Goal: Subscribe to service/newsletter

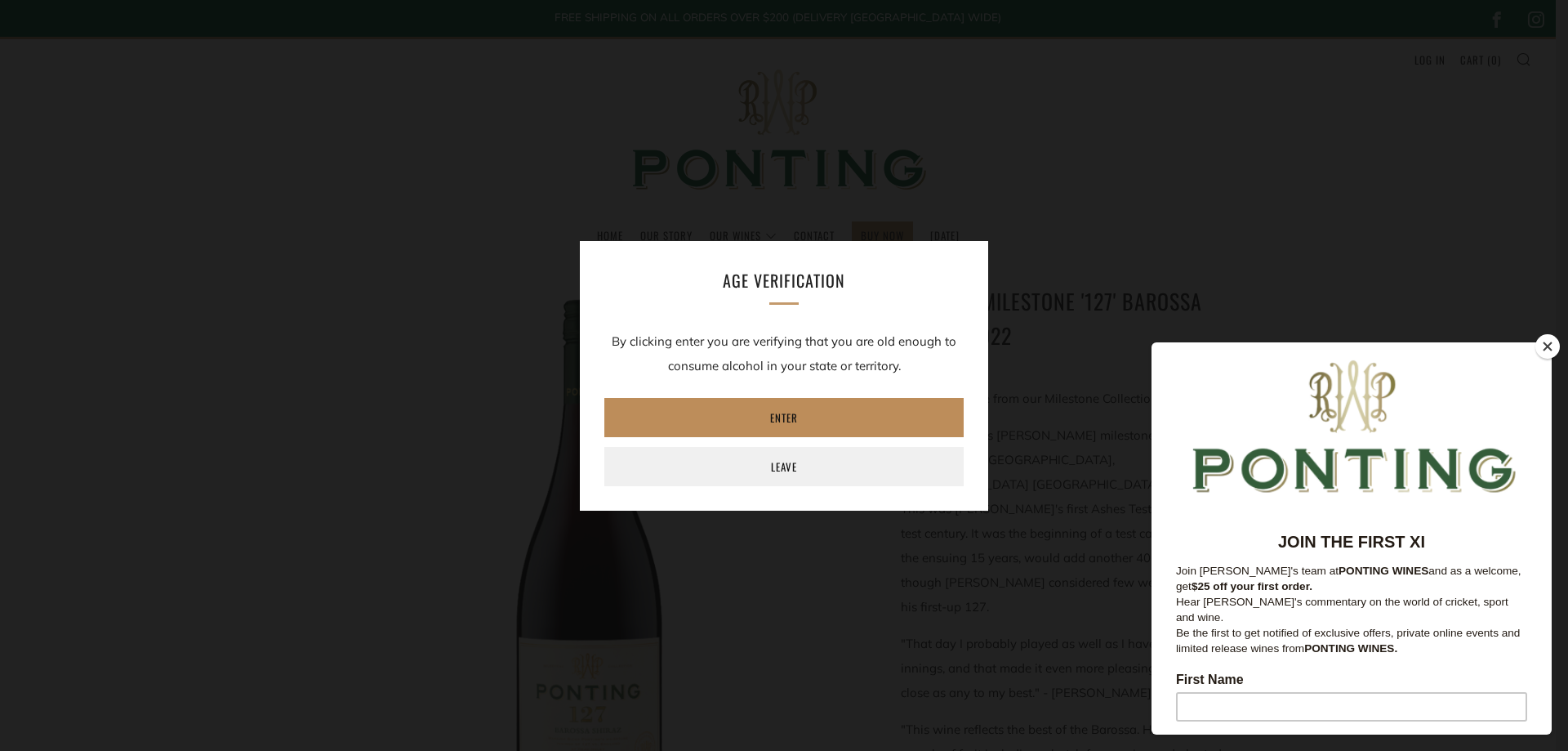
click at [802, 416] on link "Enter" at bounding box center [784, 417] width 359 height 39
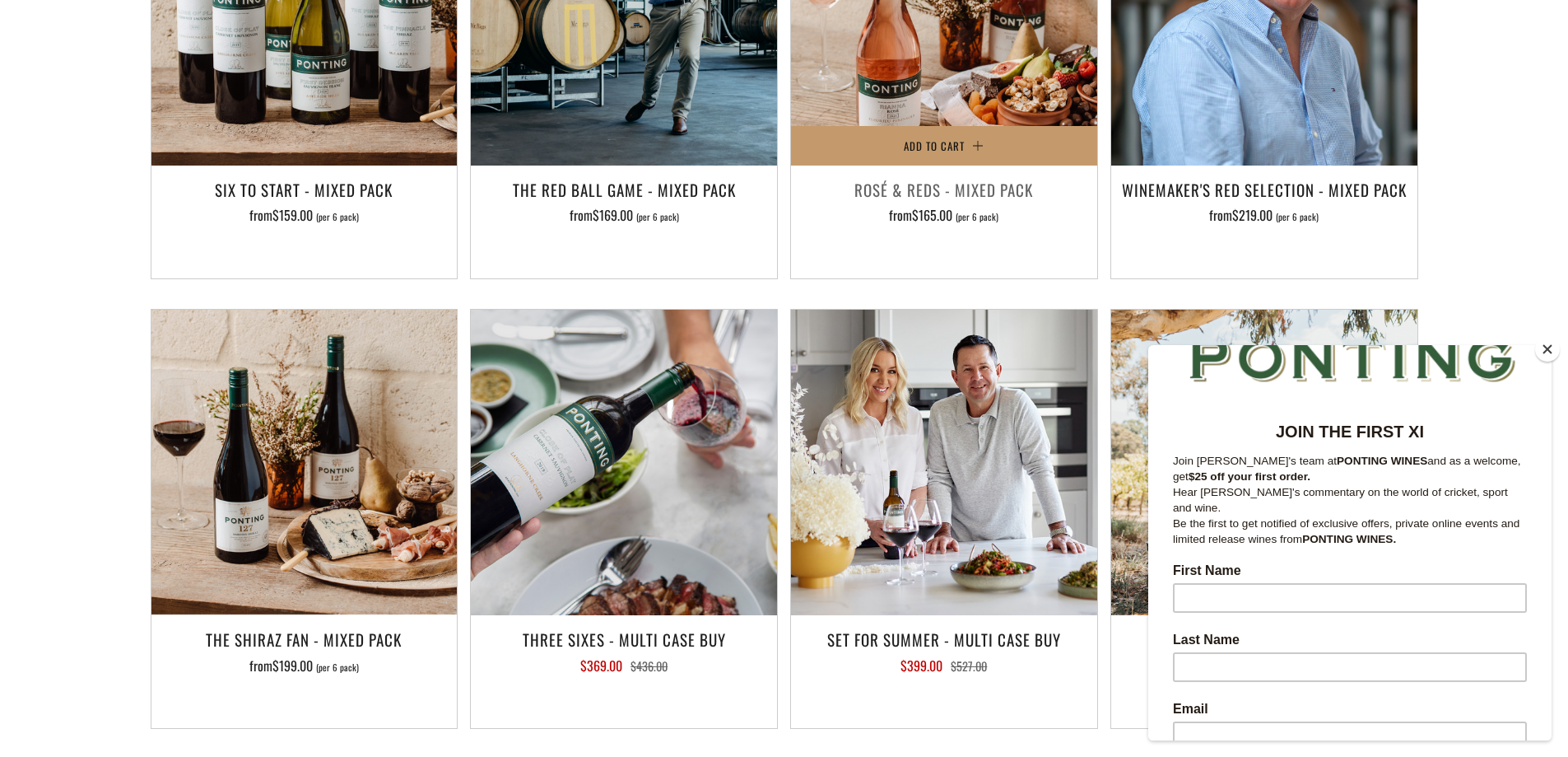
scroll to position [1894, 0]
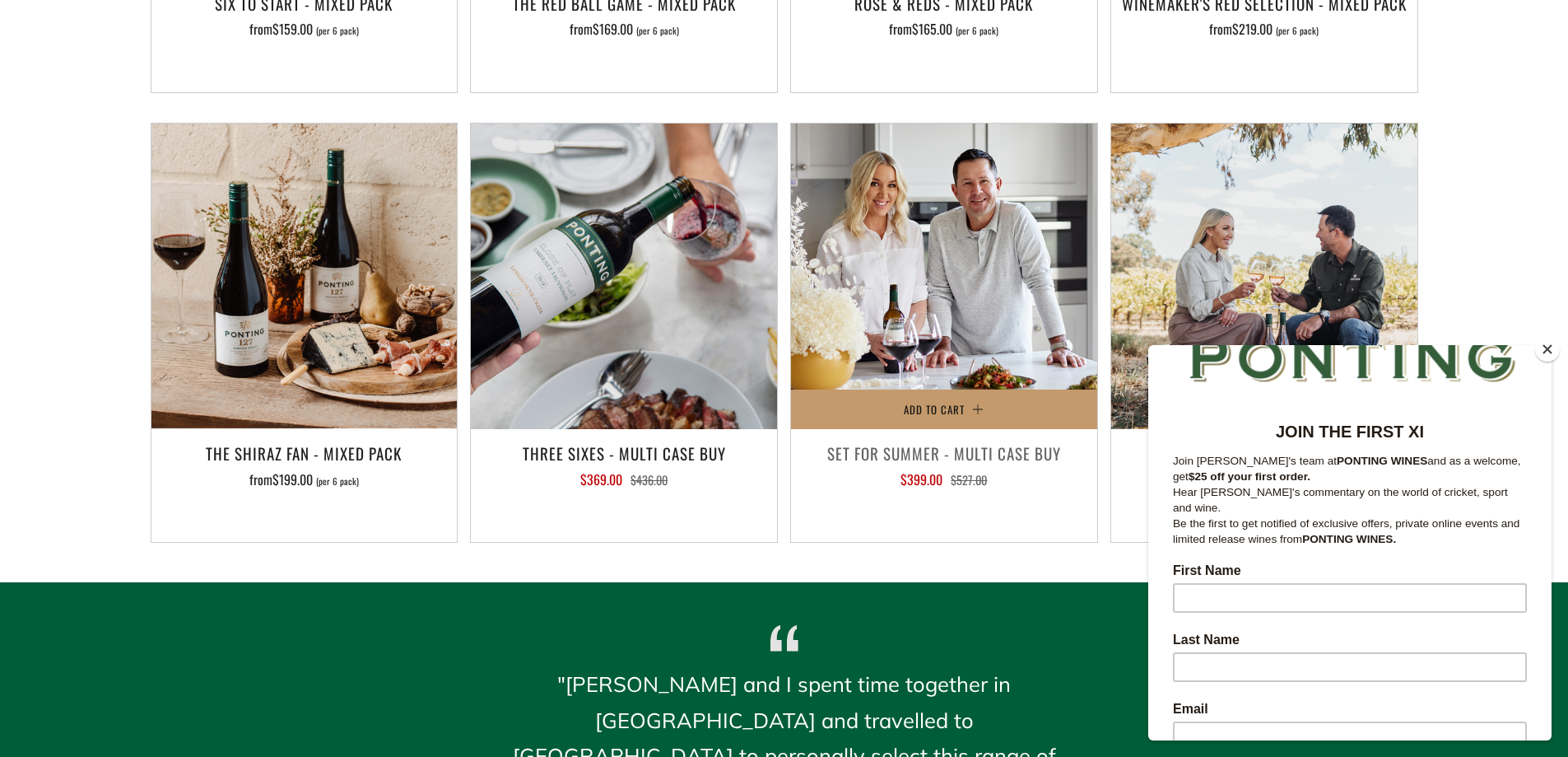
click at [1002, 439] on h3 "Set For Summer - Multi Case Buy" at bounding box center [944, 452] width 290 height 28
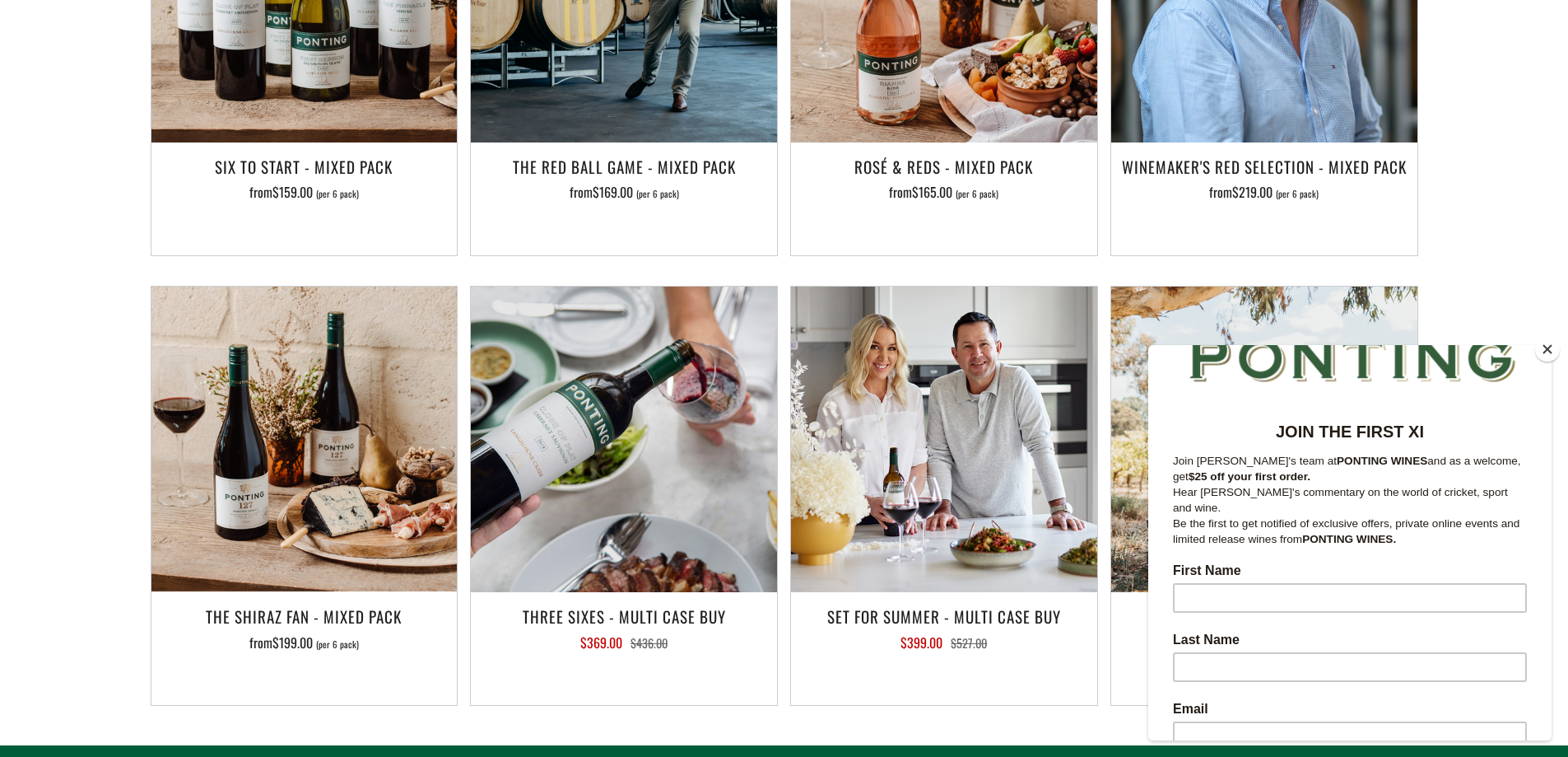
scroll to position [1729, 0]
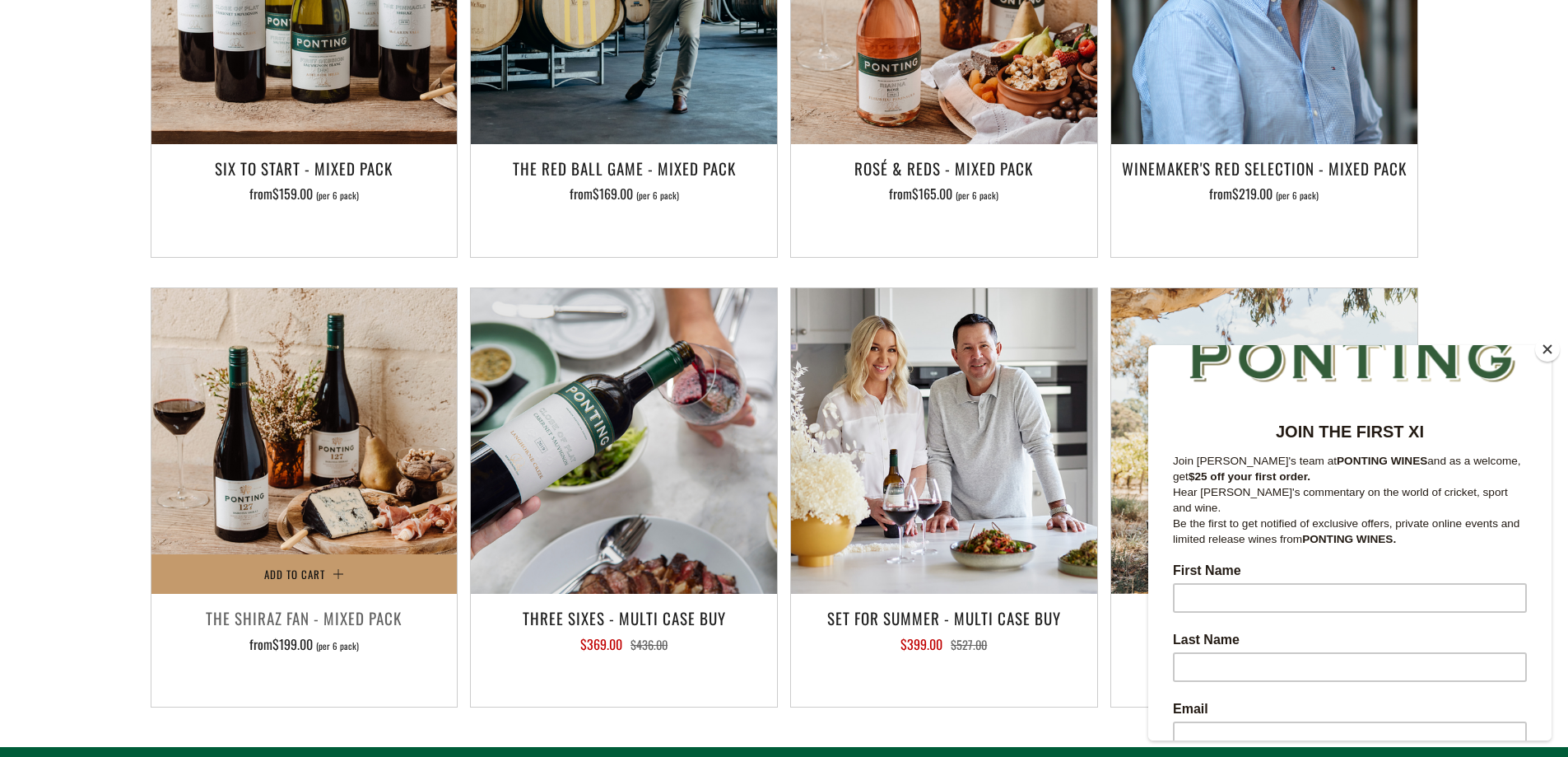
click at [293, 603] on h3 "The Shiraz Fan - Mixed Pack" at bounding box center [304, 617] width 290 height 28
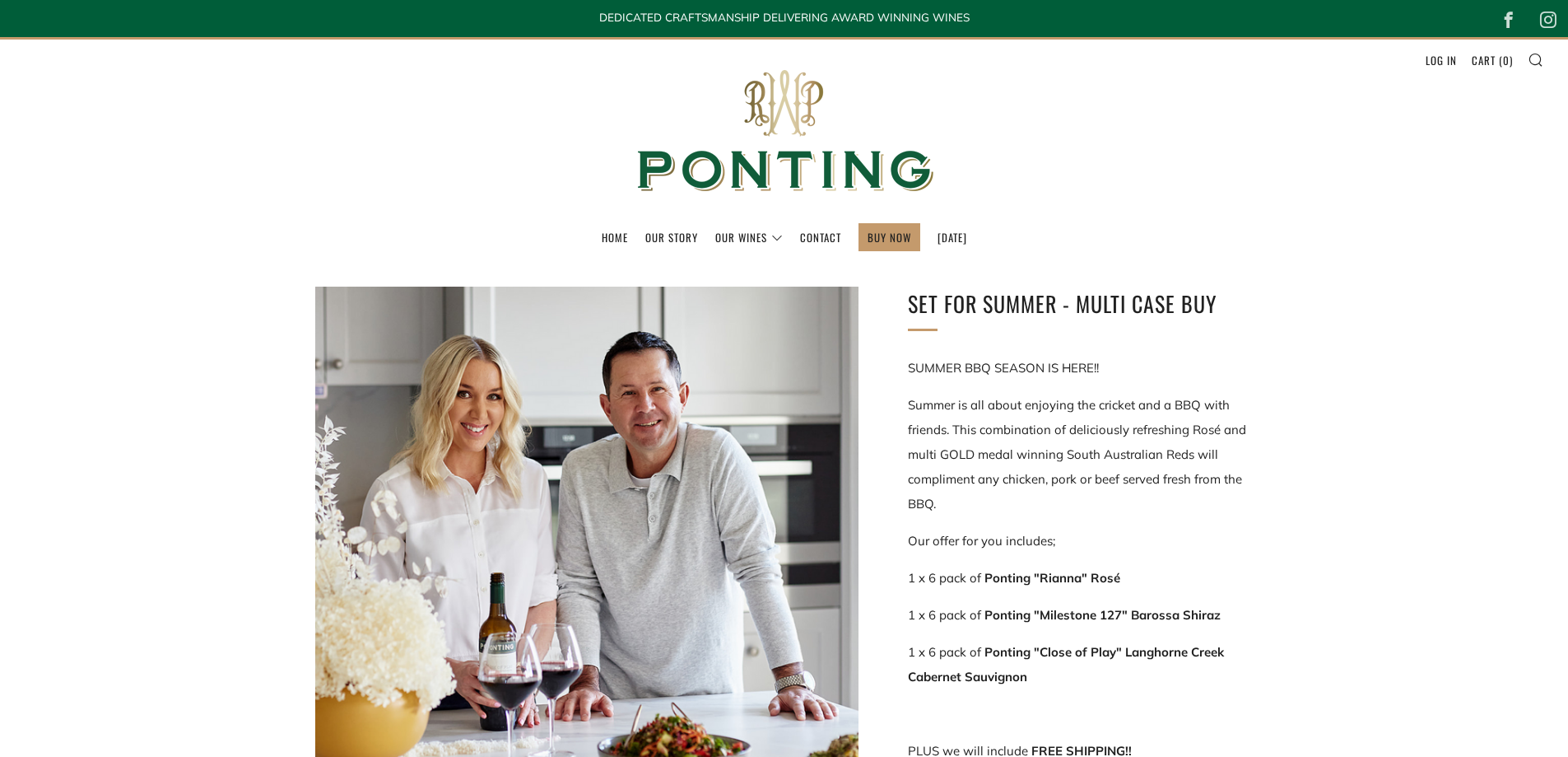
scroll to position [82, 0]
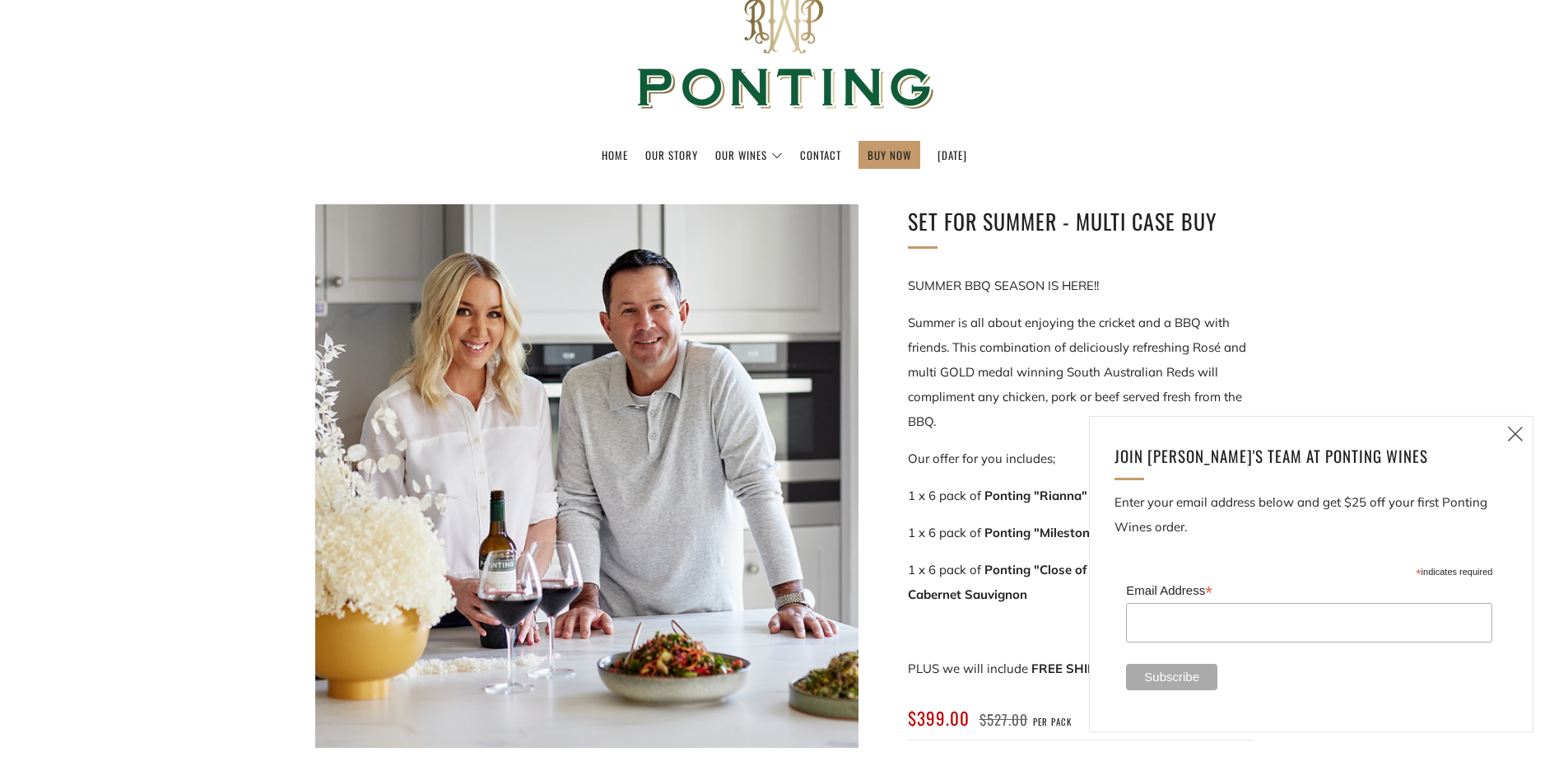
click at [1517, 428] on icon at bounding box center [1515, 434] width 20 height 20
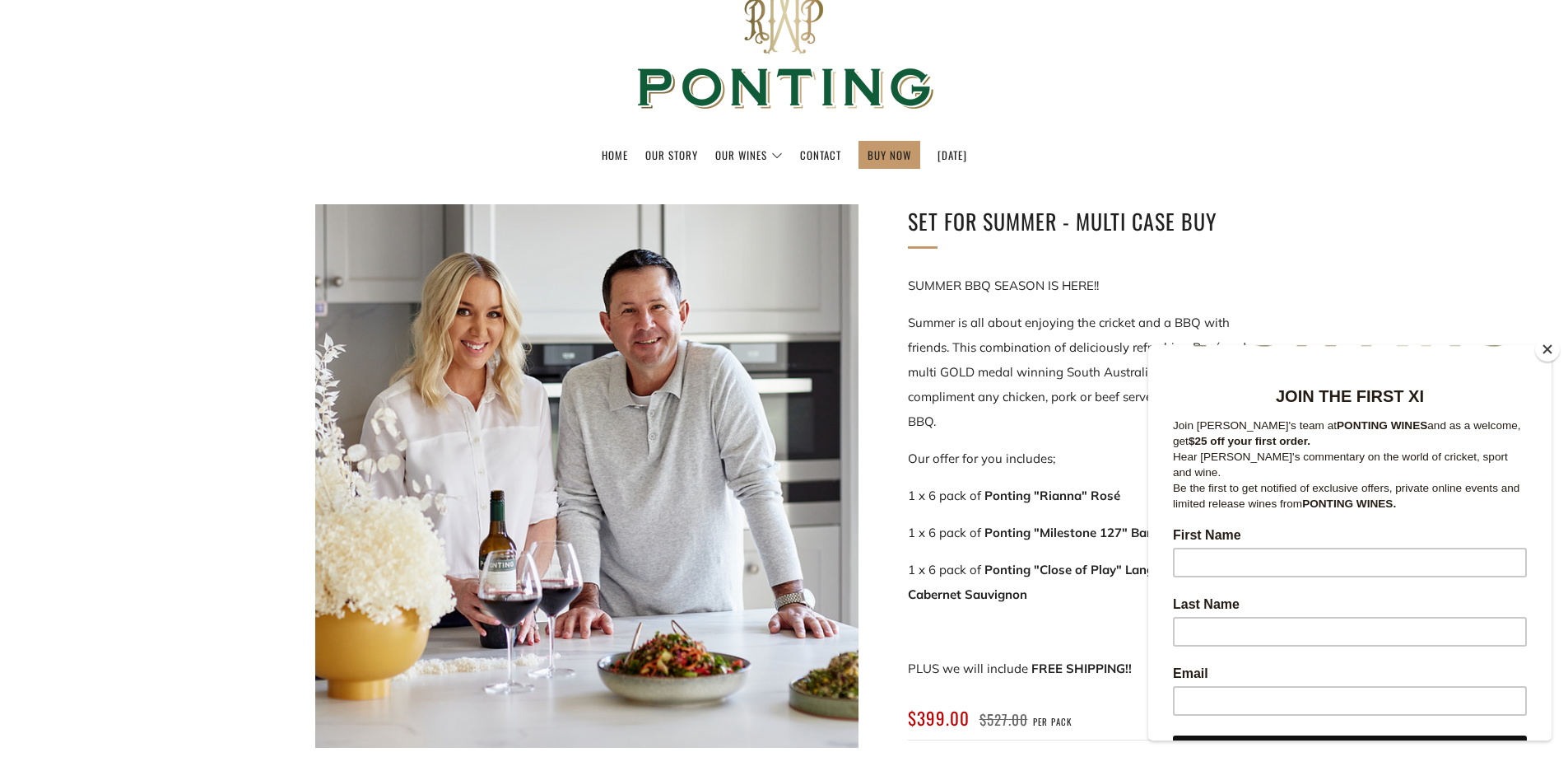
scroll to position [247, 0]
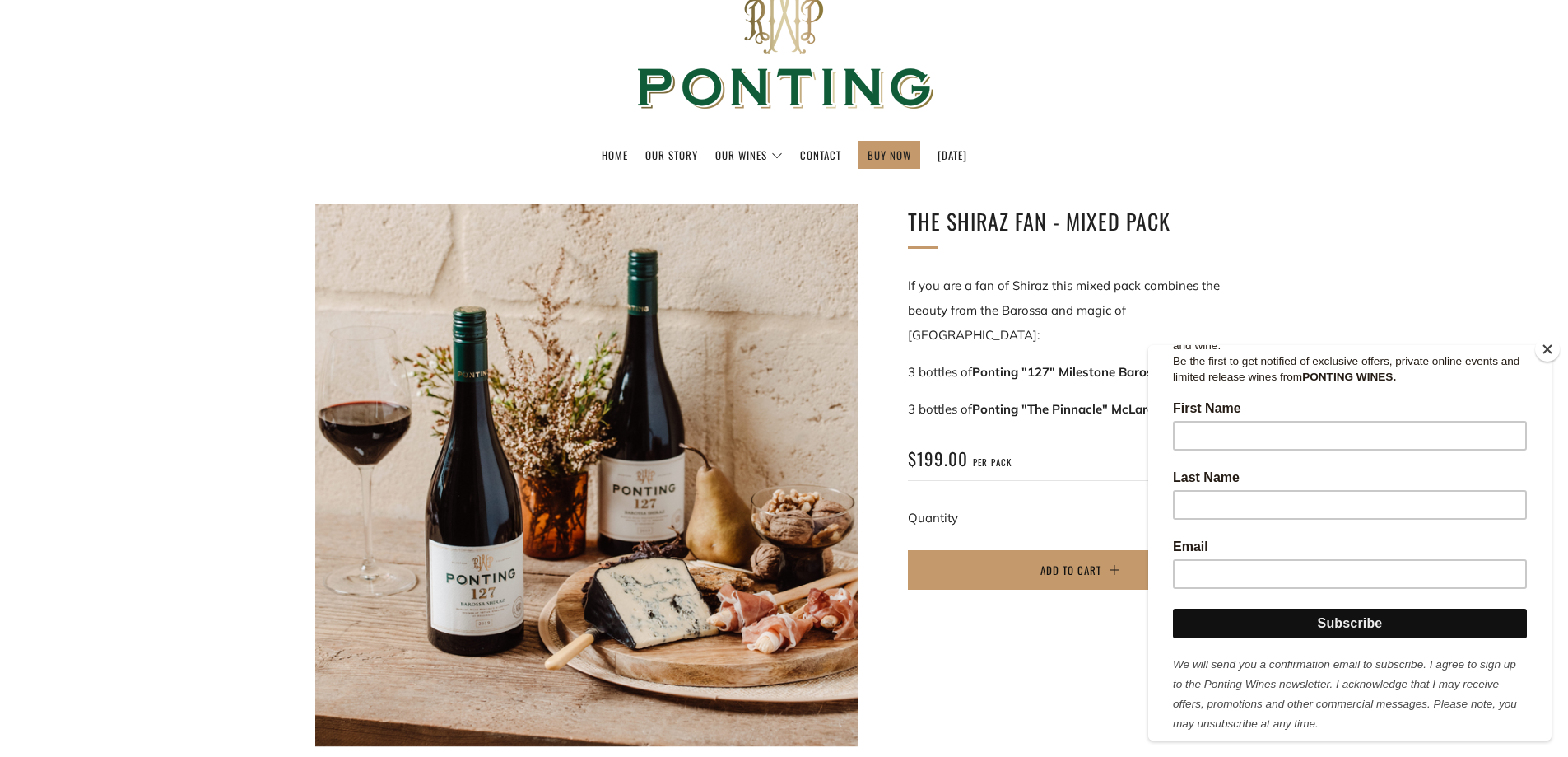
scroll to position [279, 0]
click at [1278, 418] on input "First Name" at bounding box center [1349, 433] width 354 height 29
type input "Peter"
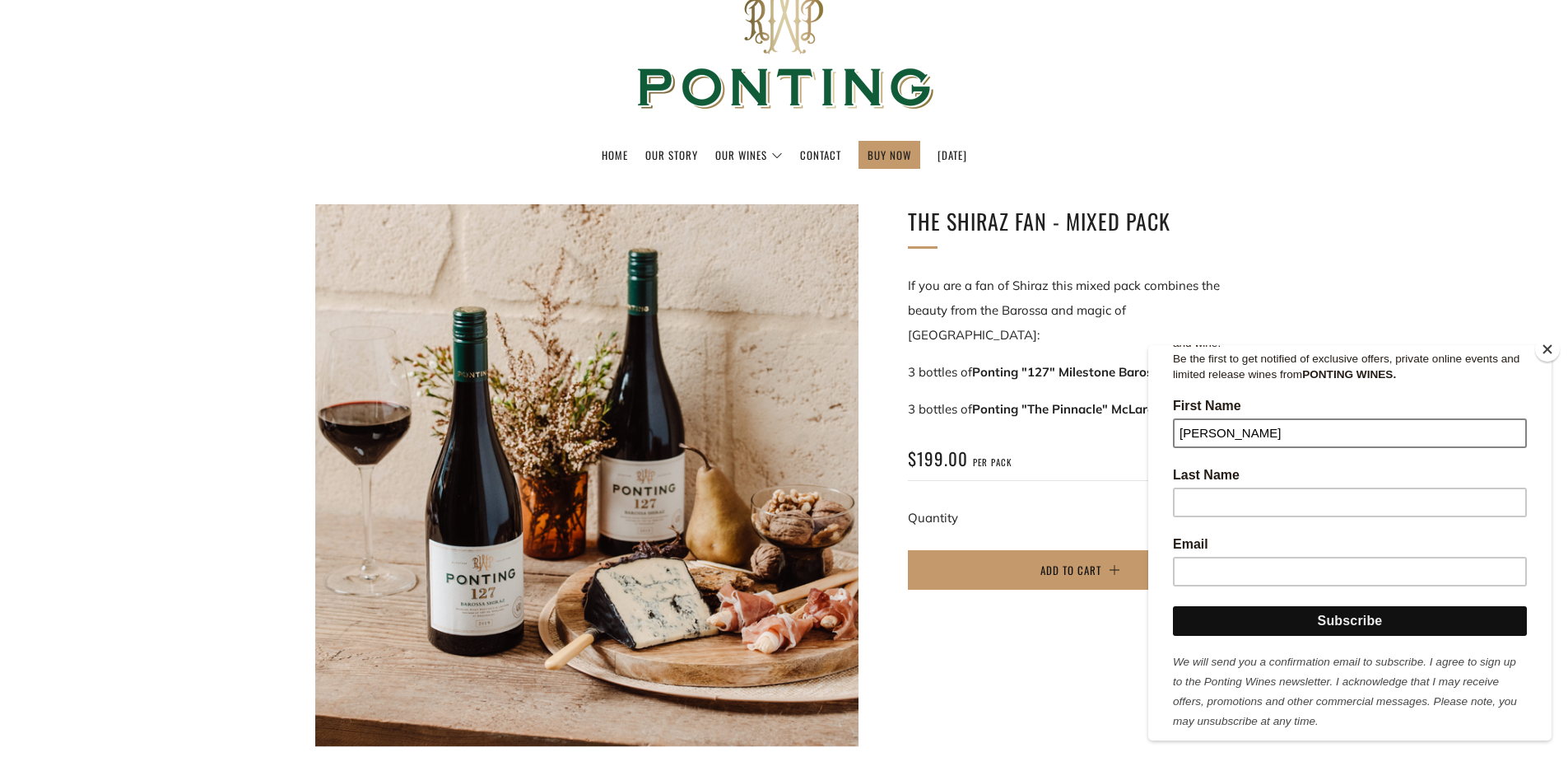
type input "Brand"
type input "prbrand@hotmail.com"
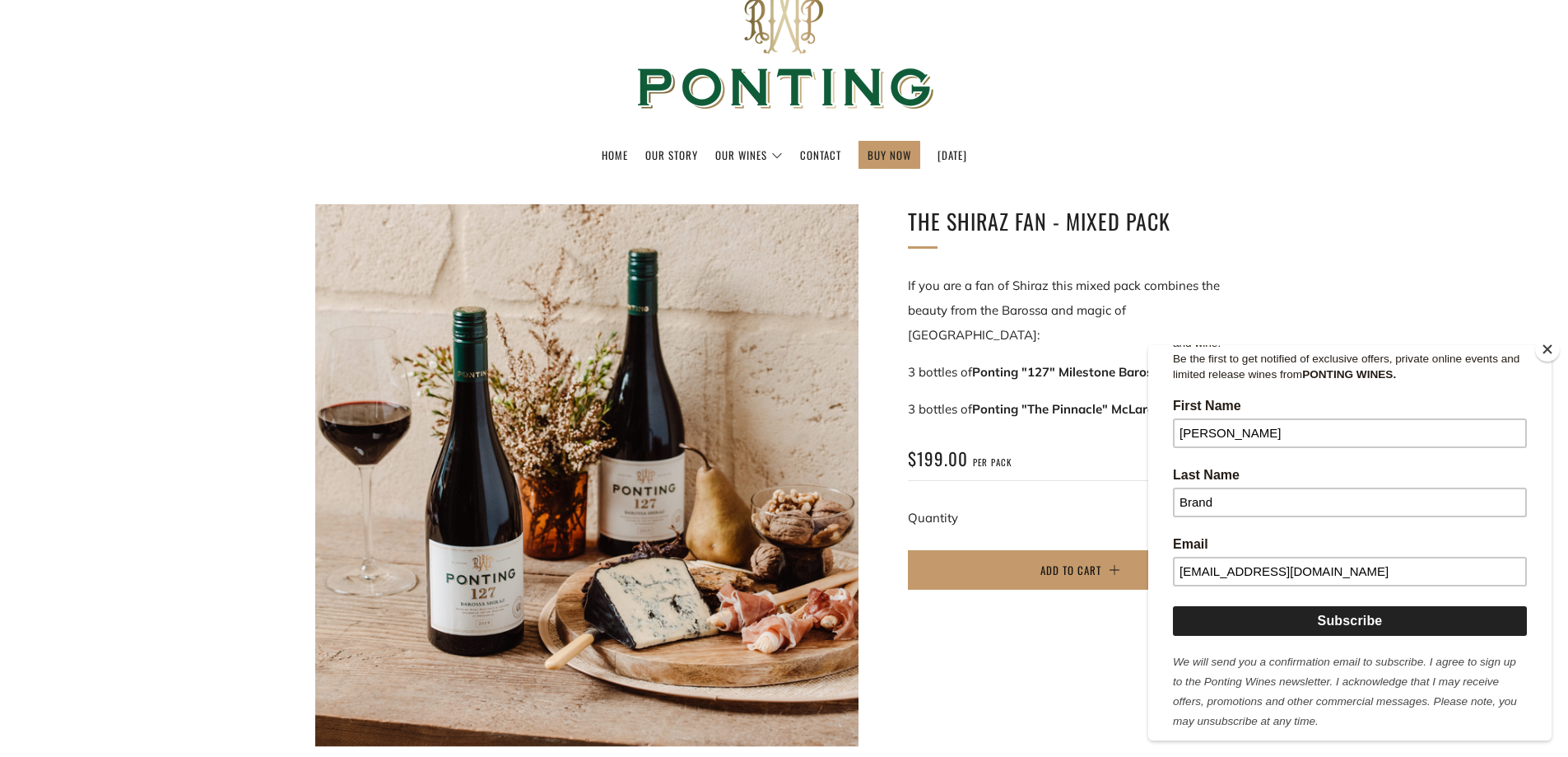
click at [1347, 609] on input "Subscribe" at bounding box center [1349, 620] width 354 height 29
